Goal: Transaction & Acquisition: Download file/media

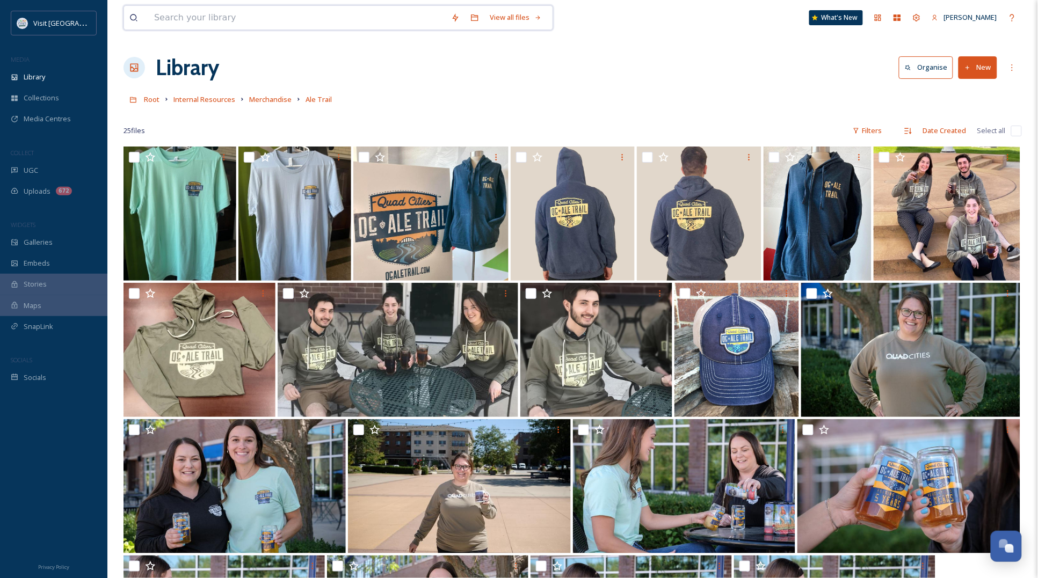
click at [194, 17] on input at bounding box center [297, 18] width 297 height 24
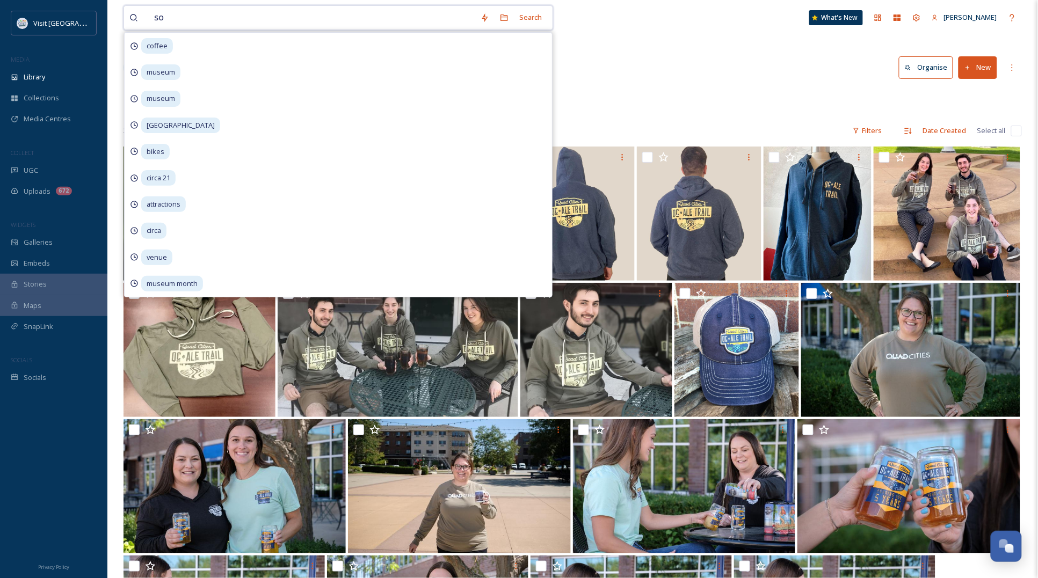
type input "s"
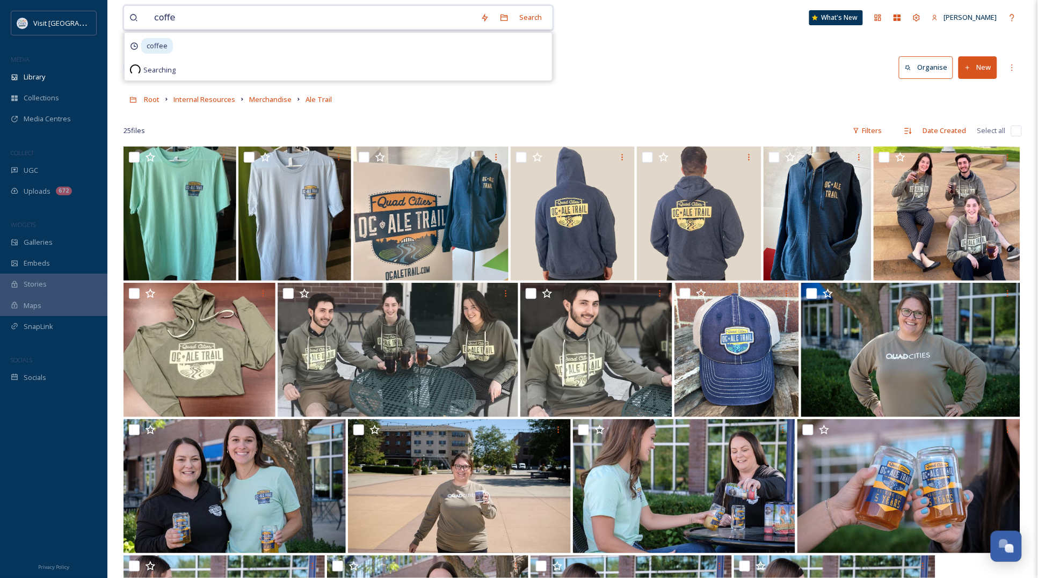
type input "coffee"
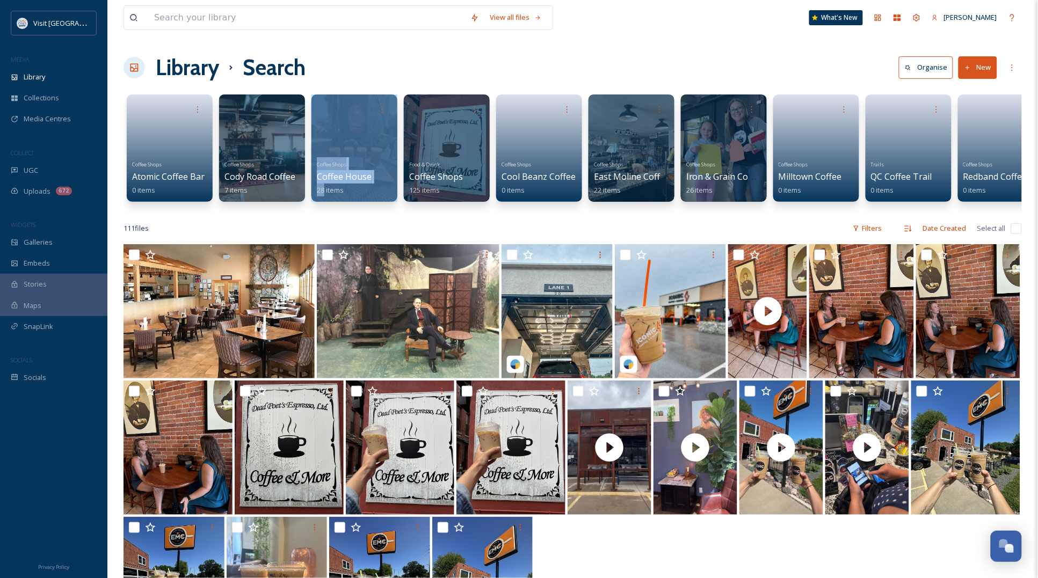
drag, startPoint x: 294, startPoint y: 212, endPoint x: 325, endPoint y: 212, distance: 31.1
click at [325, 212] on div "Coffee Shops Atomic Coffee Bar 0 items Coffee Shops Cody Road Coffee 7 items Co…" at bounding box center [572, 150] width 898 height 123
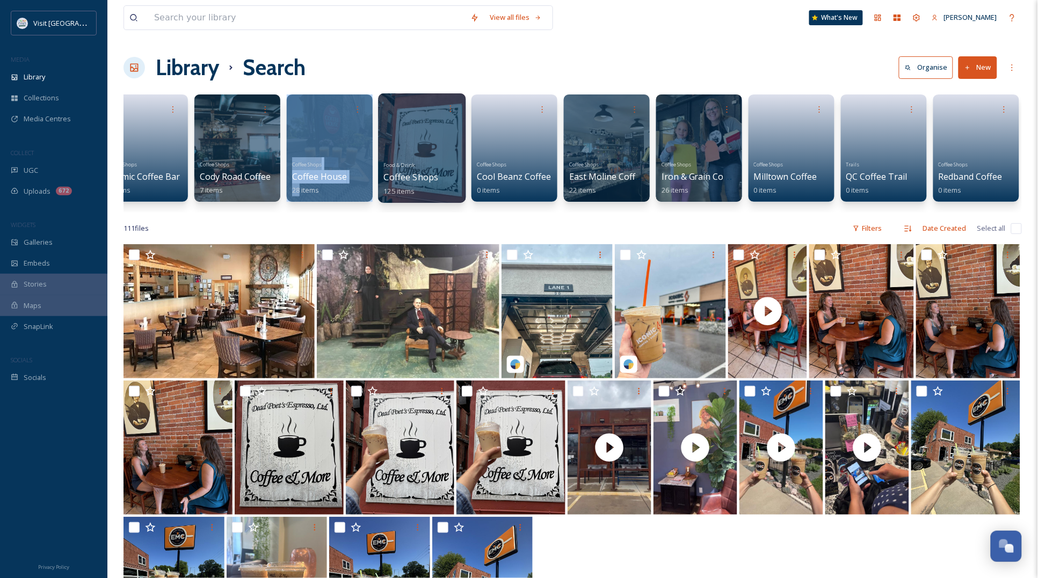
click at [431, 145] on div at bounding box center [422, 148] width 88 height 110
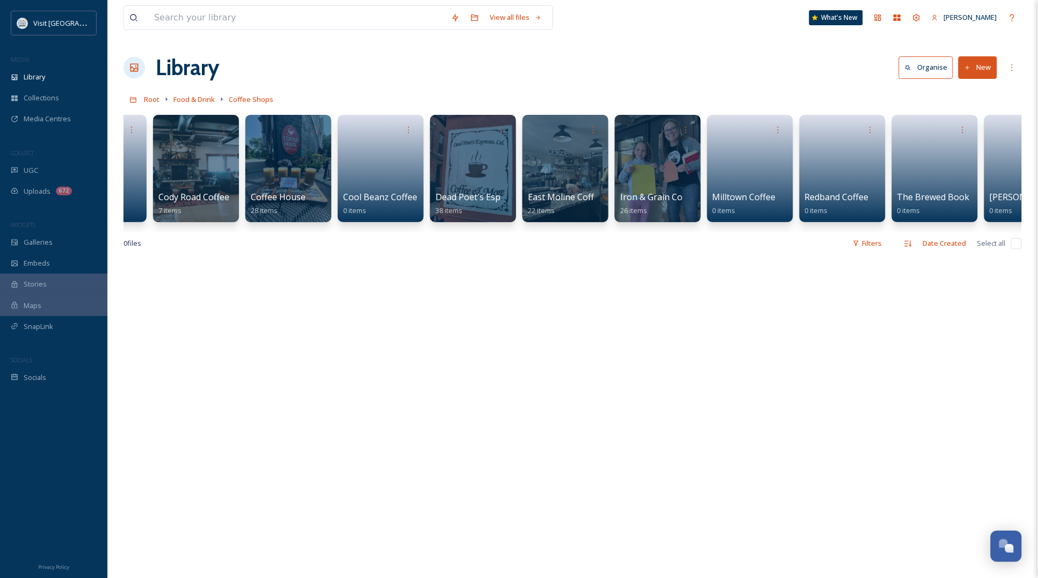
scroll to position [0, 302]
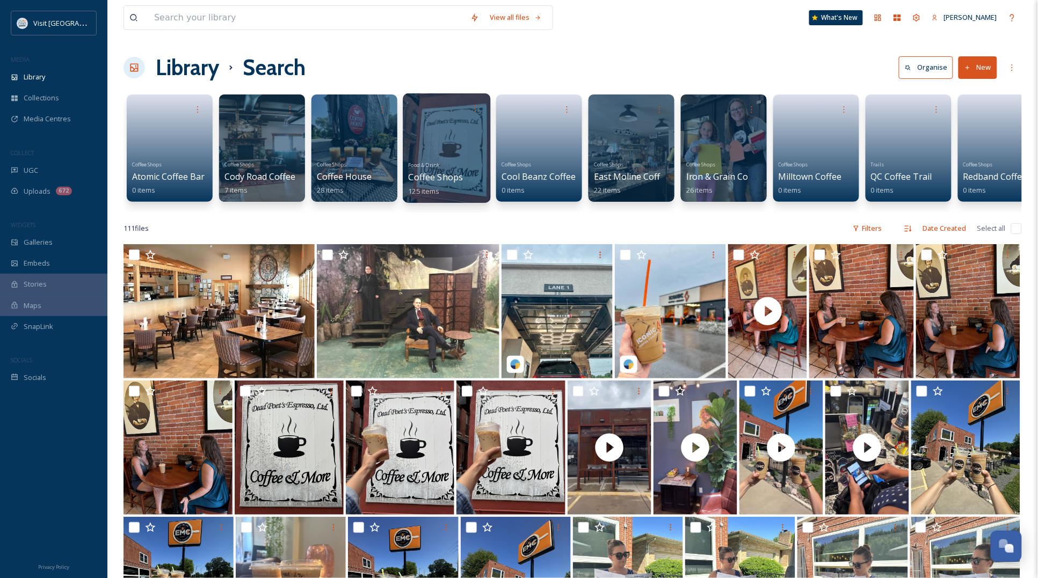
click at [421, 163] on span "Food & Drink" at bounding box center [424, 164] width 31 height 7
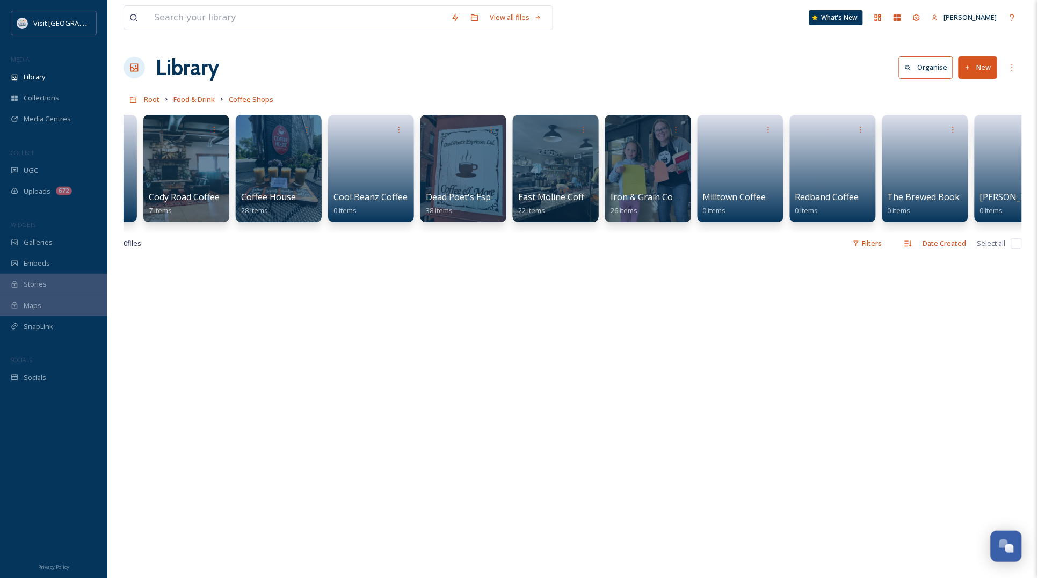
scroll to position [0, 302]
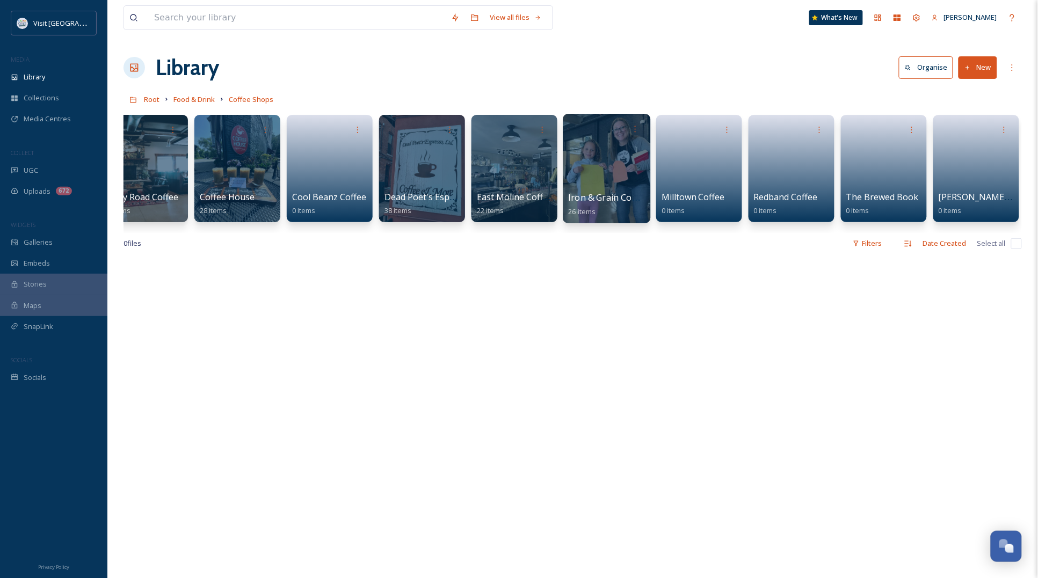
click at [589, 172] on div at bounding box center [607, 169] width 88 height 110
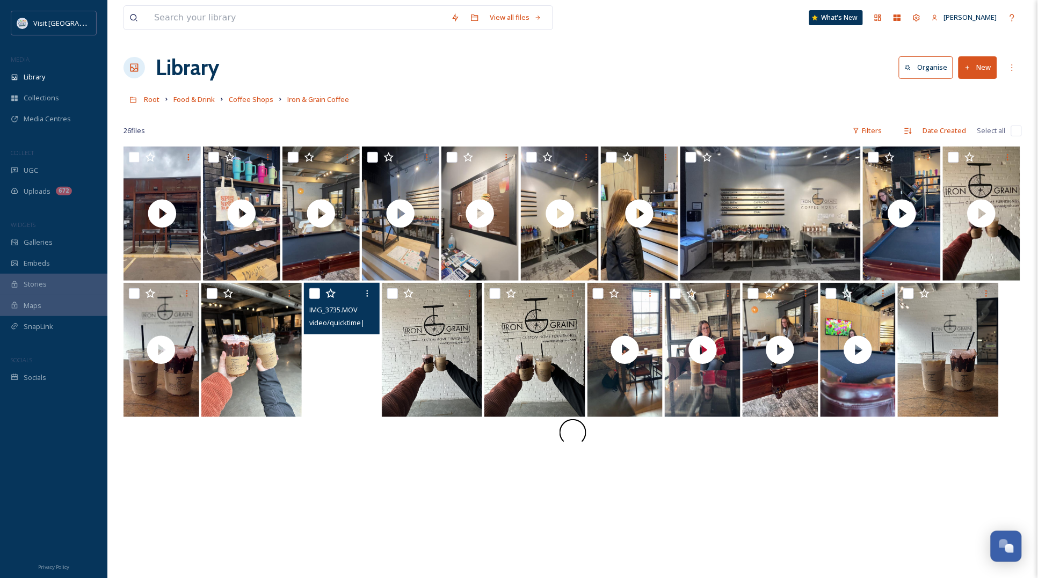
click at [347, 376] on video "IMG_3735.MOV" at bounding box center [342, 350] width 76 height 134
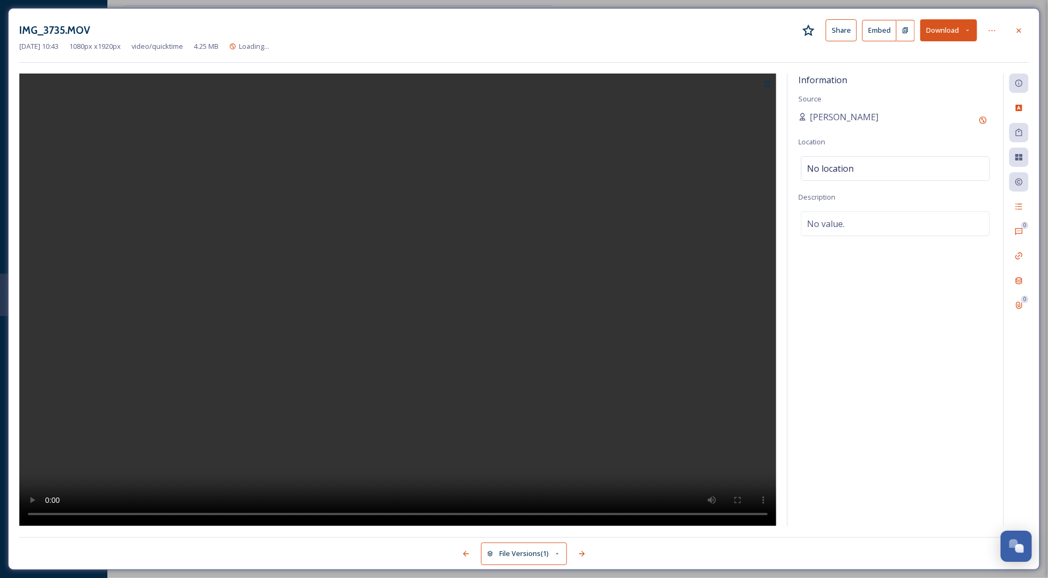
click at [962, 30] on button "Download" at bounding box center [948, 30] width 57 height 22
click at [893, 56] on span "Download Original (1080 x 1920)" at bounding box center [920, 55] width 101 height 10
drag, startPoint x: 1023, startPoint y: 32, endPoint x: 999, endPoint y: 33, distance: 24.2
click at [1023, 32] on icon at bounding box center [1019, 30] width 9 height 9
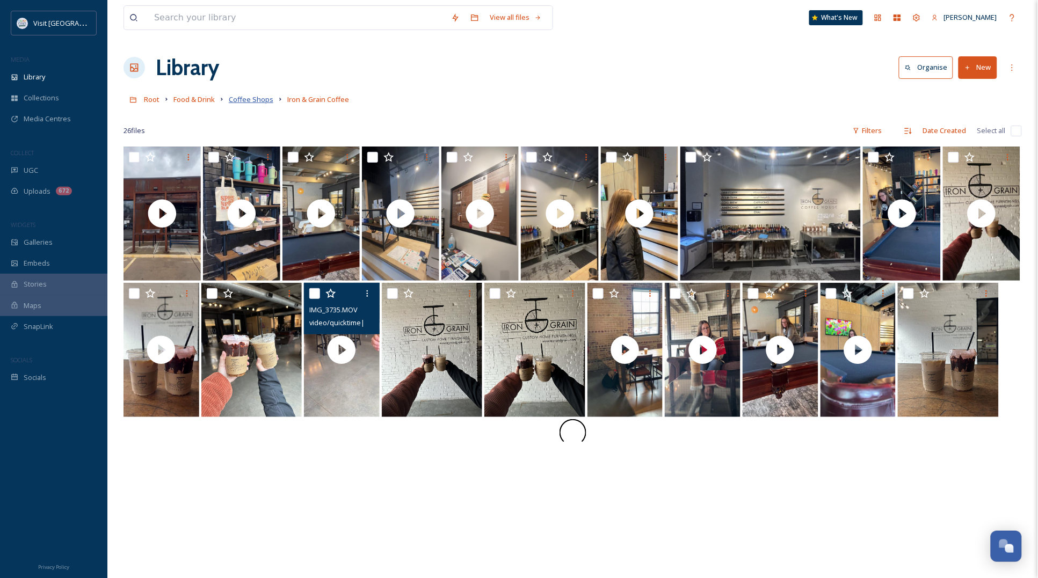
click at [258, 103] on span "Coffee Shops" at bounding box center [251, 99] width 45 height 10
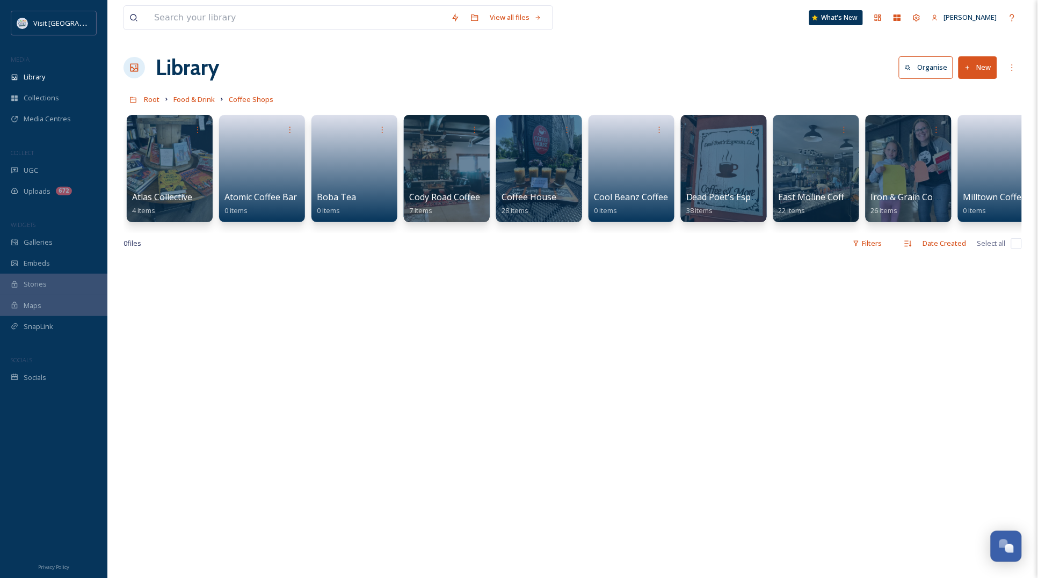
scroll to position [0, 123]
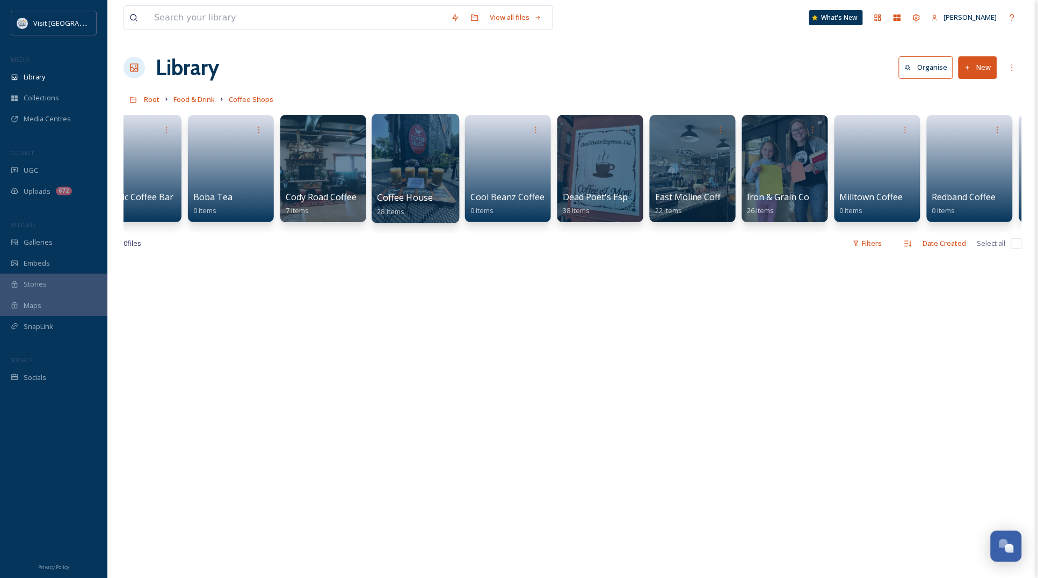
click at [421, 185] on div at bounding box center [416, 169] width 88 height 110
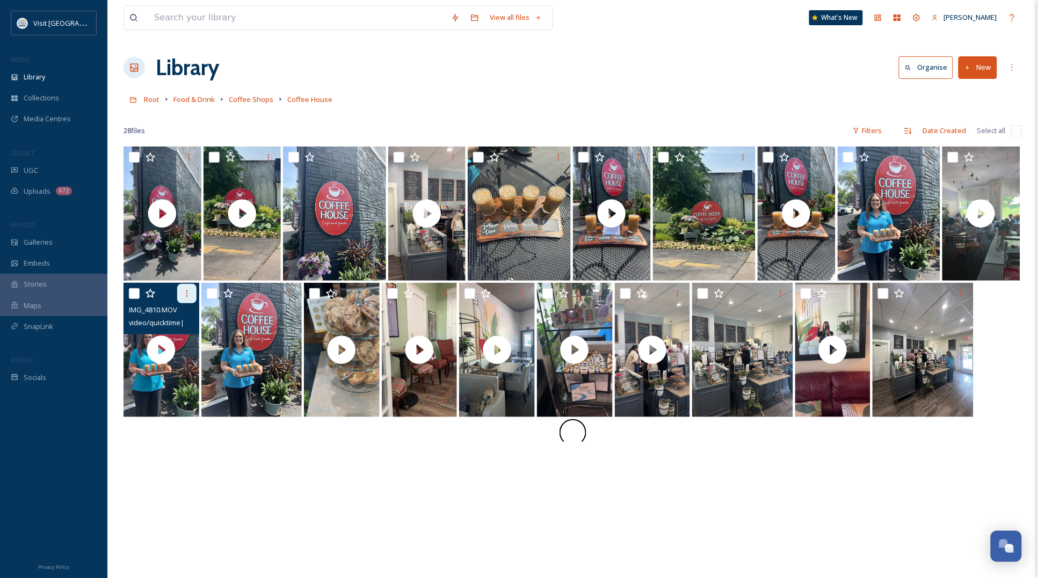
click at [184, 291] on icon at bounding box center [187, 293] width 9 height 9
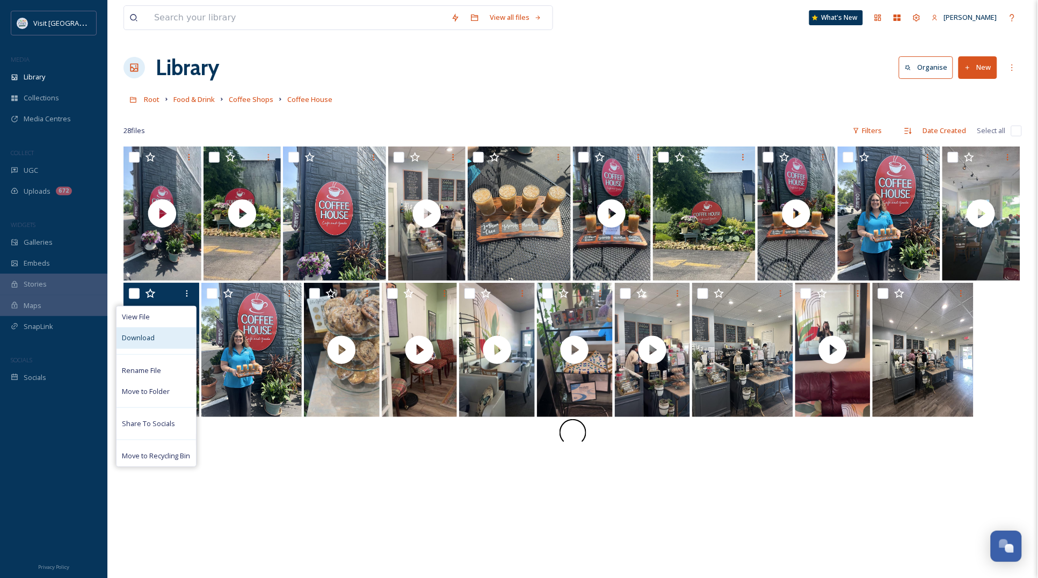
click at [158, 344] on div "Download" at bounding box center [155, 337] width 79 height 21
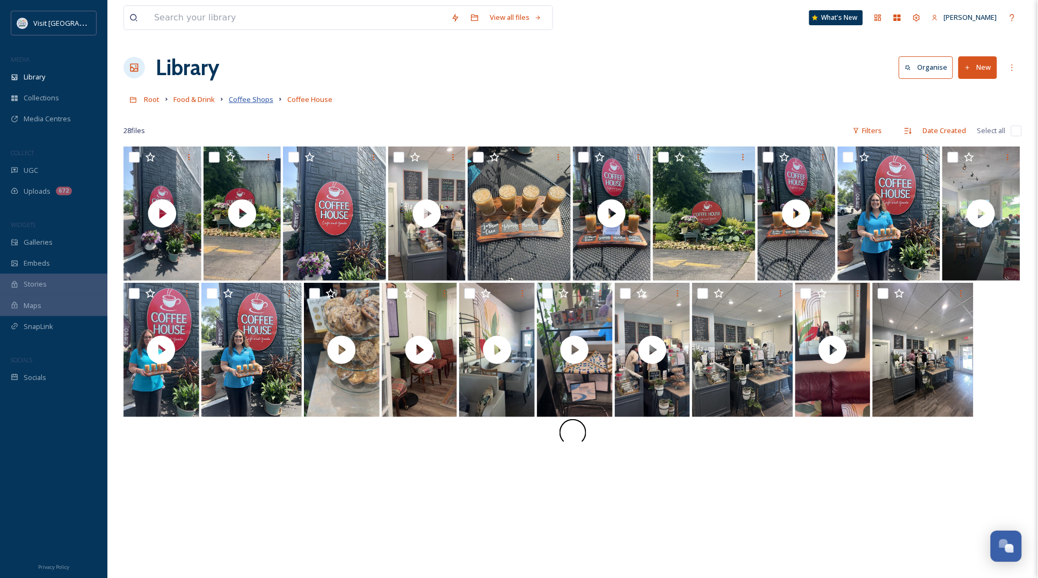
click at [253, 100] on span "Coffee Shops" at bounding box center [251, 99] width 45 height 10
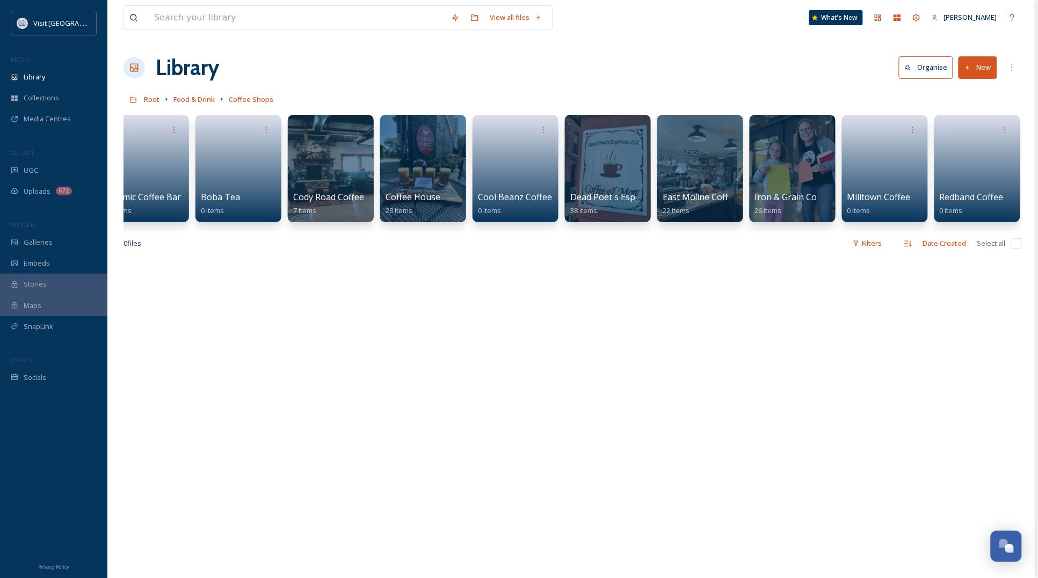
scroll to position [0, 109]
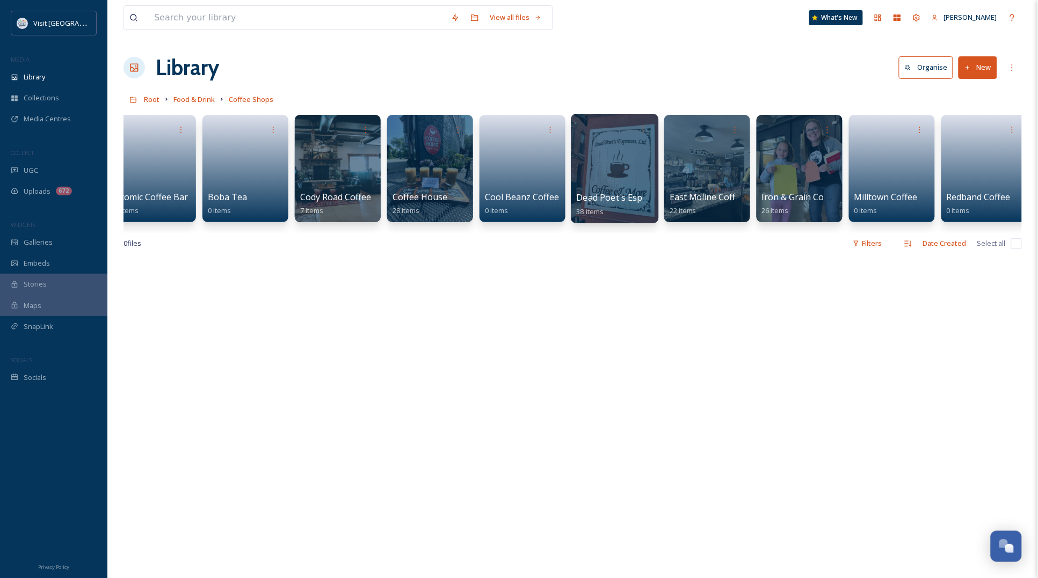
click at [615, 173] on div at bounding box center [615, 169] width 88 height 110
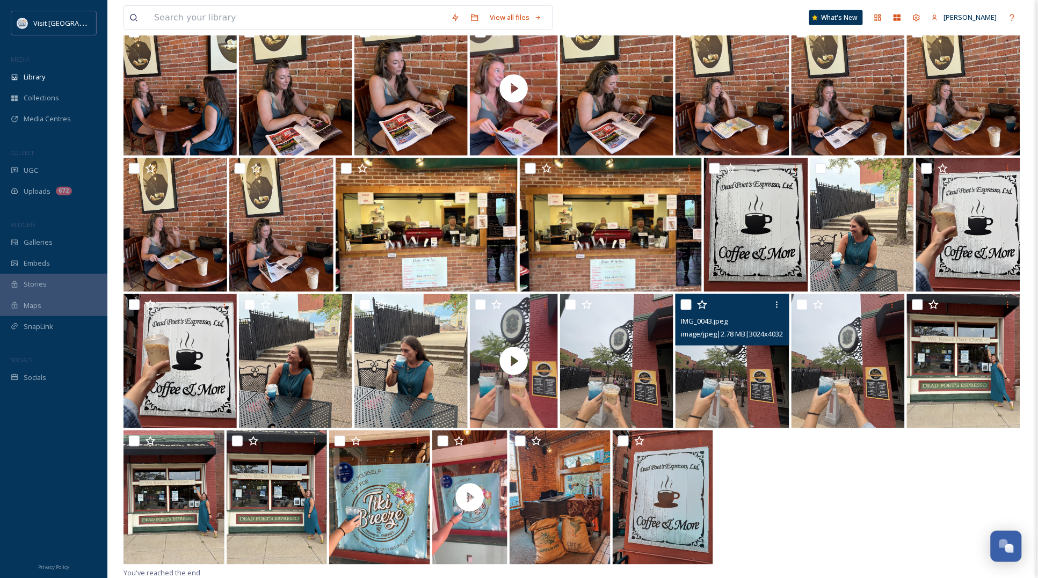
scroll to position [263, 0]
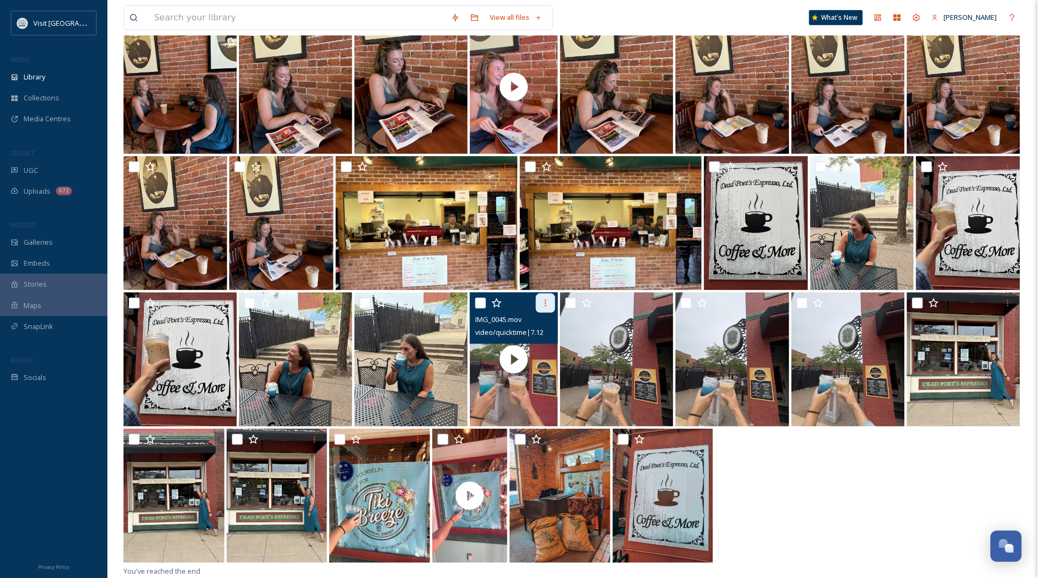
click at [545, 299] on icon at bounding box center [545, 303] width 9 height 9
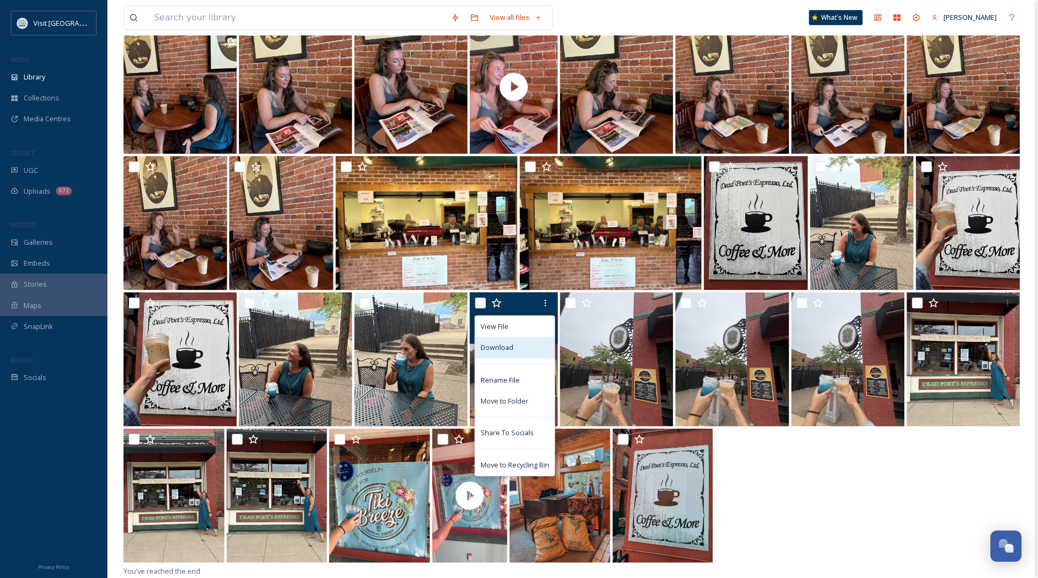
click at [520, 353] on div "Download" at bounding box center [514, 347] width 79 height 21
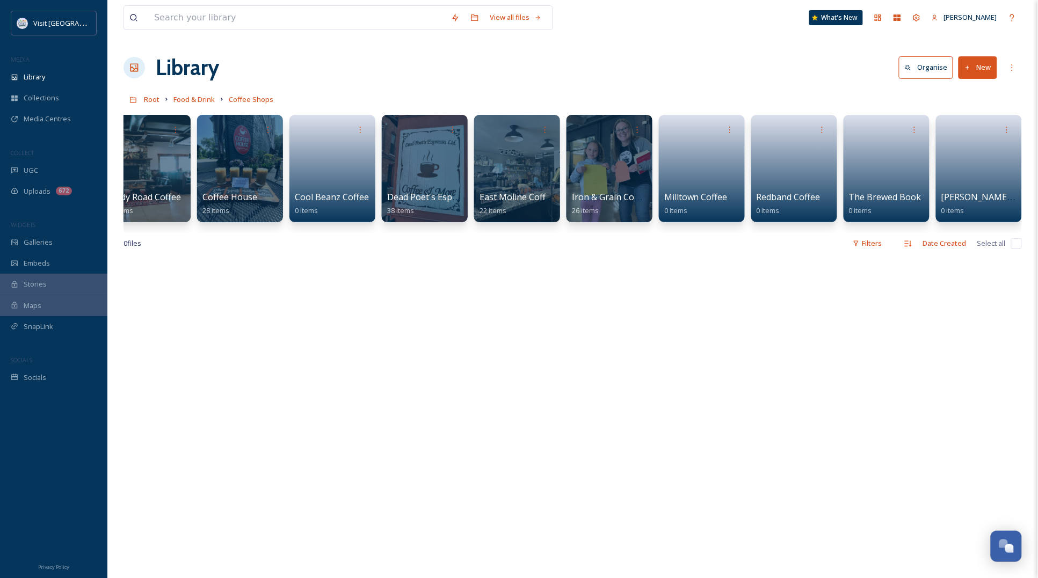
scroll to position [0, 302]
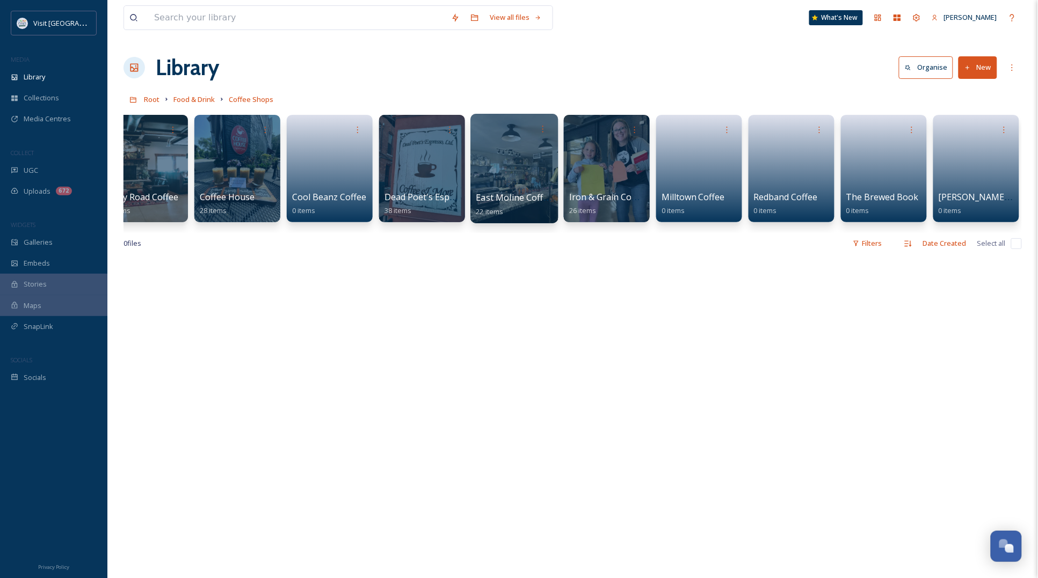
click at [527, 146] on div at bounding box center [514, 169] width 88 height 110
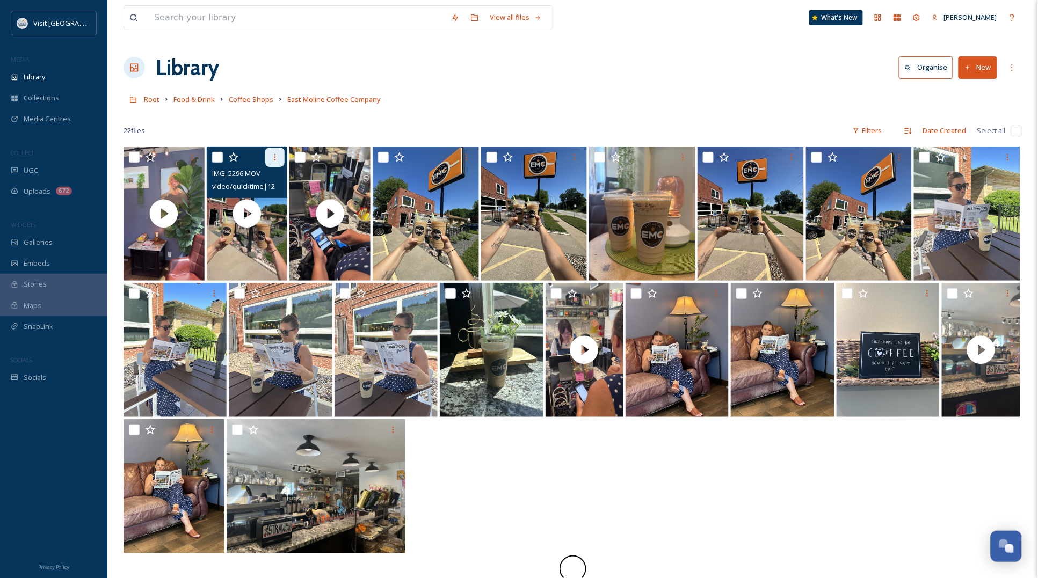
click at [274, 157] on icon at bounding box center [275, 157] width 9 height 9
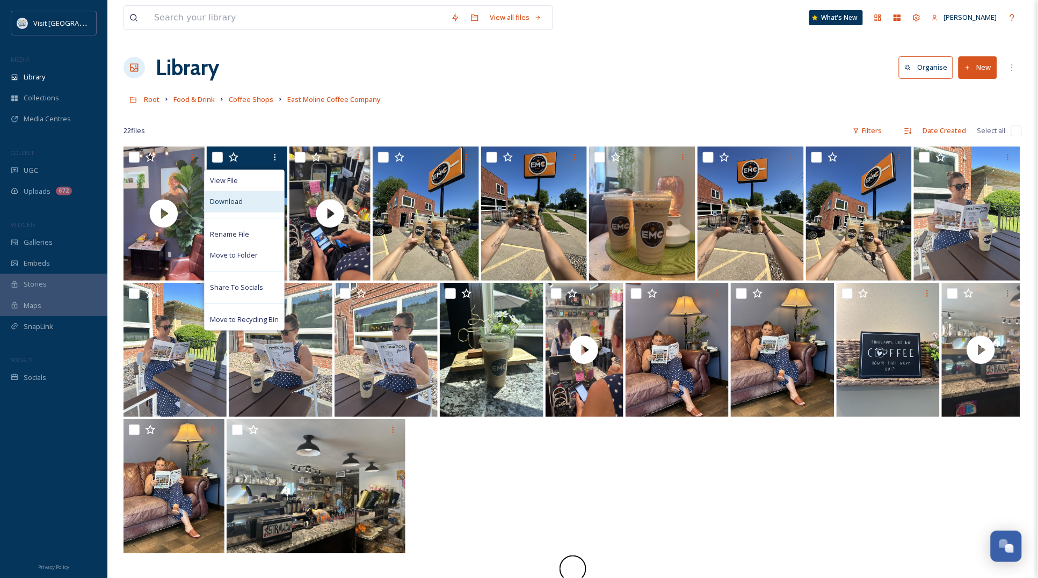
click at [257, 202] on div "Download" at bounding box center [244, 201] width 79 height 21
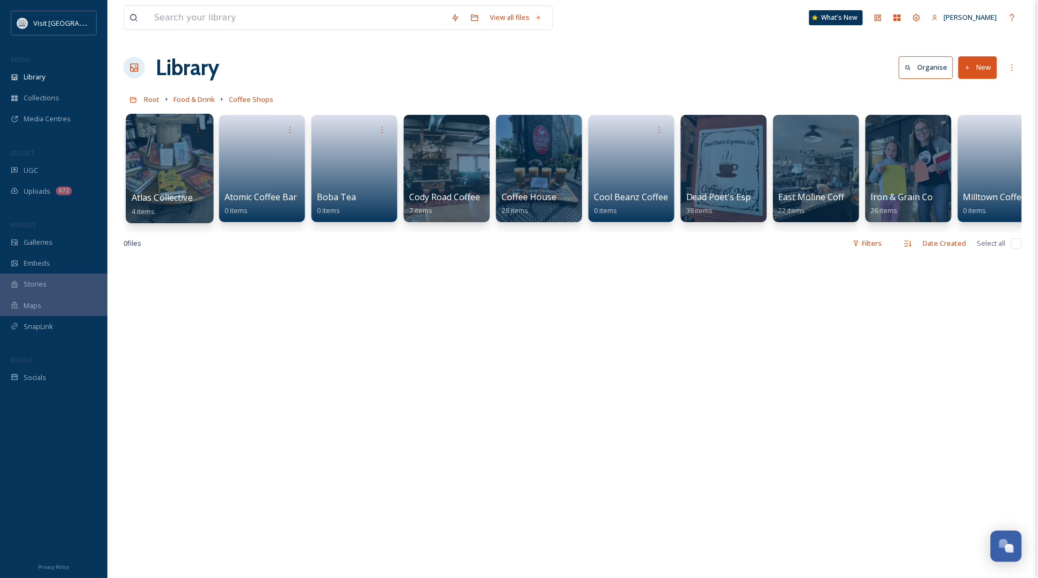
click at [176, 177] on div at bounding box center [170, 169] width 88 height 110
